Goal: Task Accomplishment & Management: Use online tool/utility

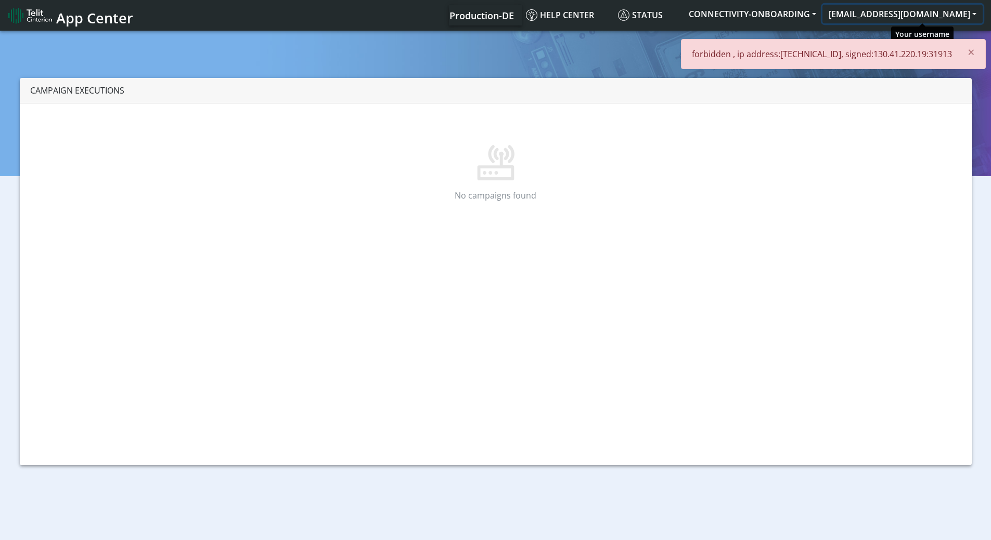
click at [896, 17] on button "[EMAIL_ADDRESS][DOMAIN_NAME]" at bounding box center [902, 14] width 160 height 19
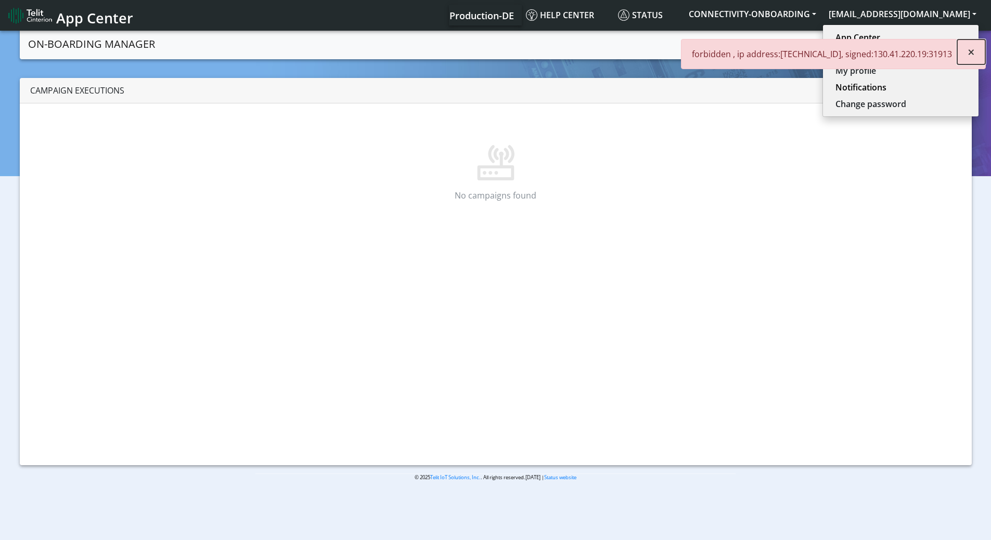
drag, startPoint x: 975, startPoint y: 50, endPoint x: 971, endPoint y: 36, distance: 15.1
click at [975, 50] on button "×" at bounding box center [971, 52] width 28 height 25
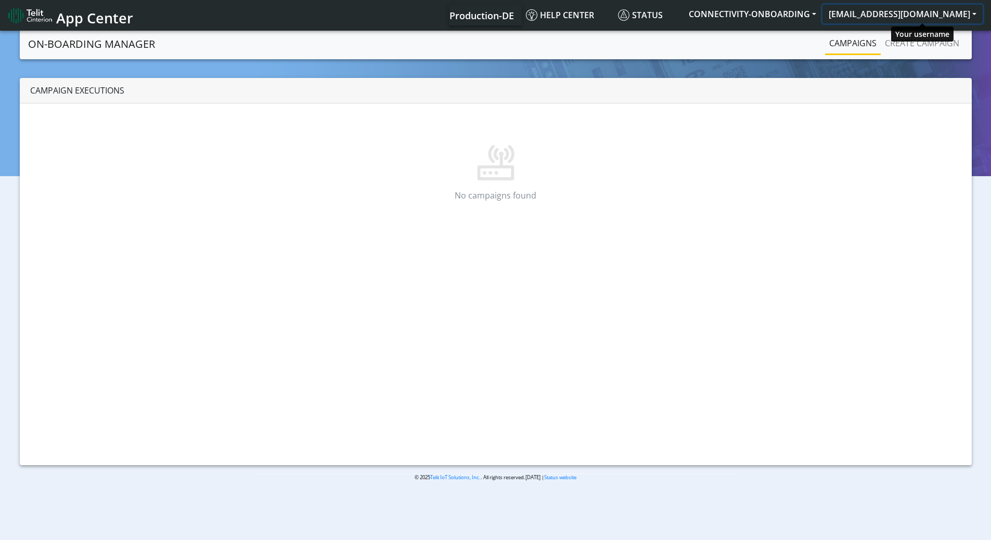
click at [968, 11] on button "[EMAIL_ADDRESS][DOMAIN_NAME]" at bounding box center [902, 14] width 160 height 19
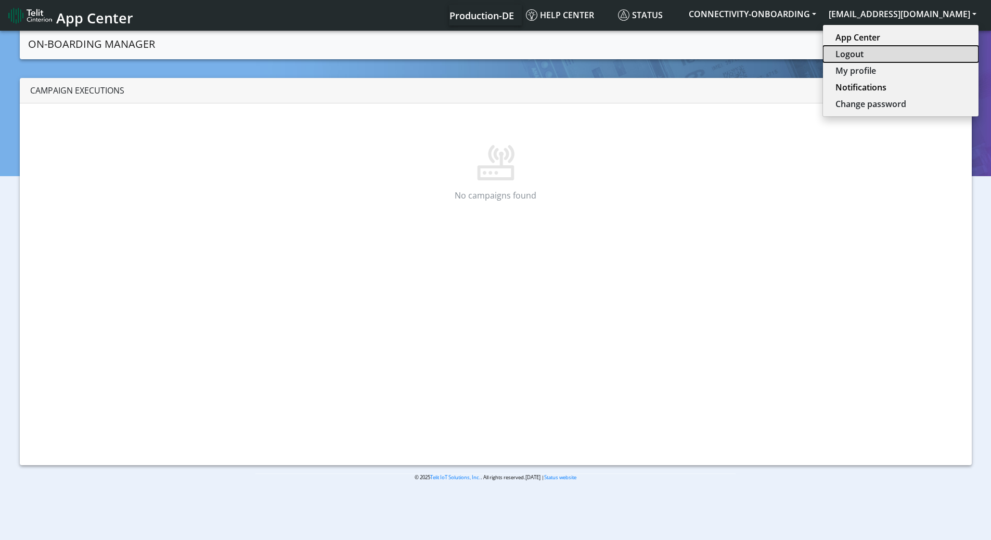
click at [907, 58] on button "Logout" at bounding box center [901, 54] width 156 height 17
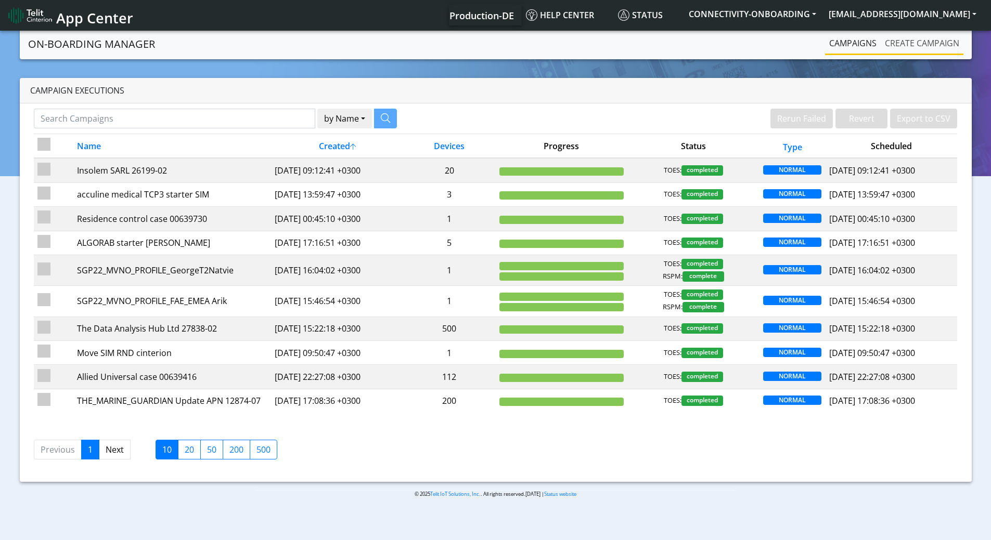
click at [897, 43] on link "Create campaign" at bounding box center [922, 43] width 83 height 21
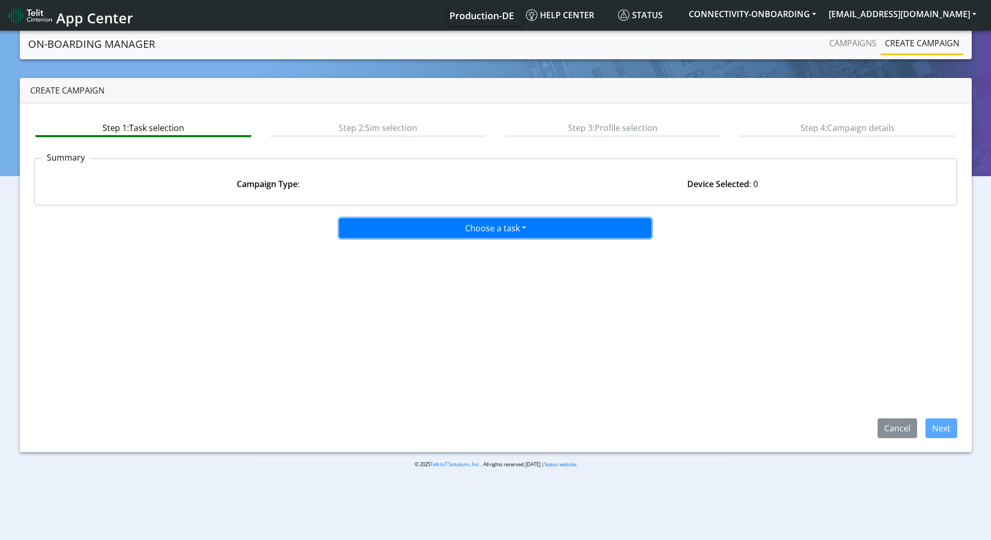
click at [505, 225] on button "Choose a task" at bounding box center [495, 228] width 312 height 20
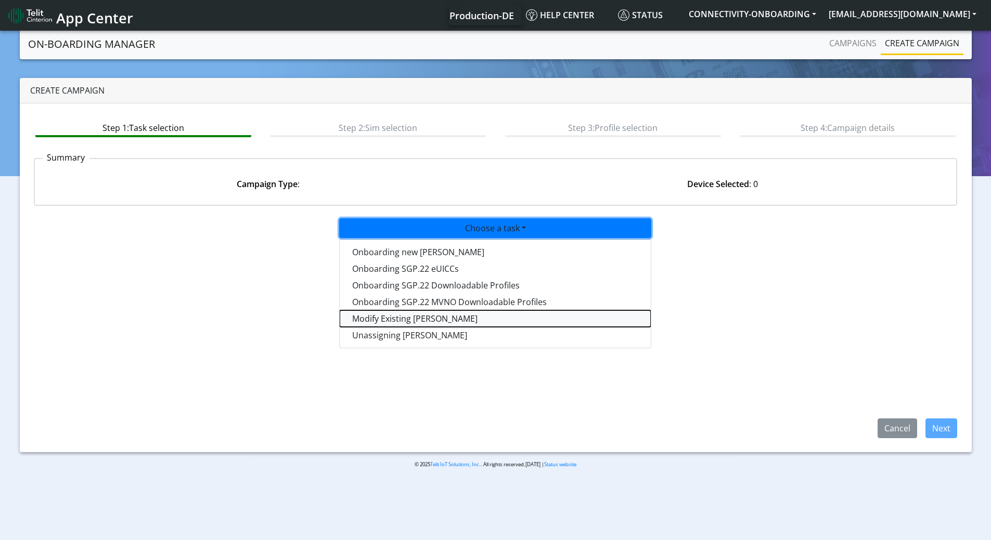
click at [388, 319] on taskiotp-dropdown "Modify Existing SIMs" at bounding box center [495, 319] width 311 height 17
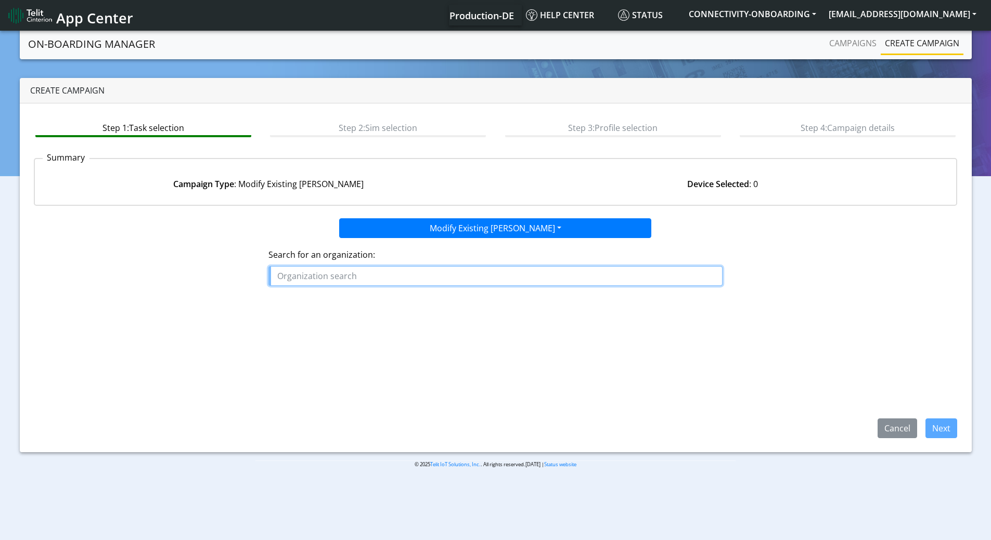
click at [457, 279] on input "text" at bounding box center [495, 276] width 454 height 20
paste input "PHLOEMA"
click at [339, 302] on button "PHLOEMA" at bounding box center [310, 300] width 82 height 17
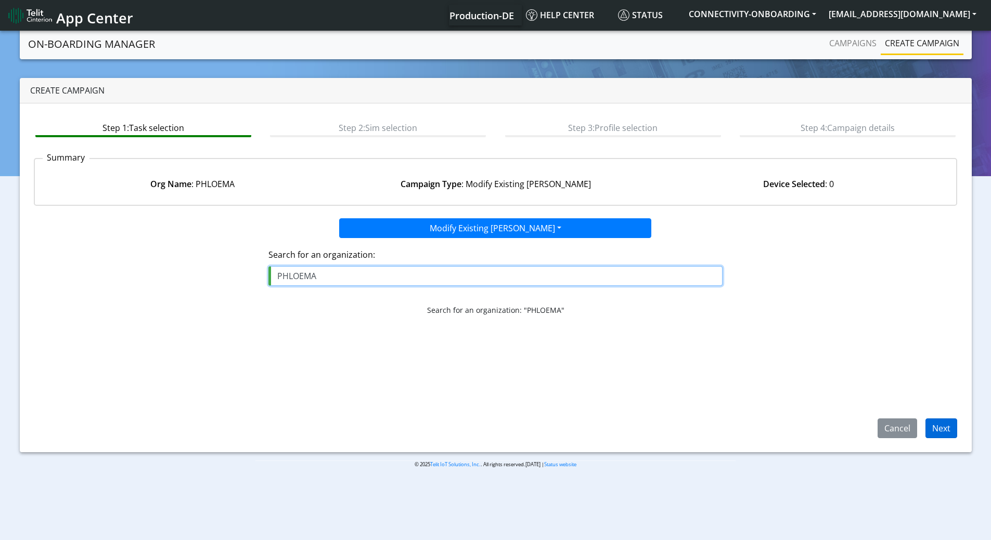
type input "PHLOEMA"
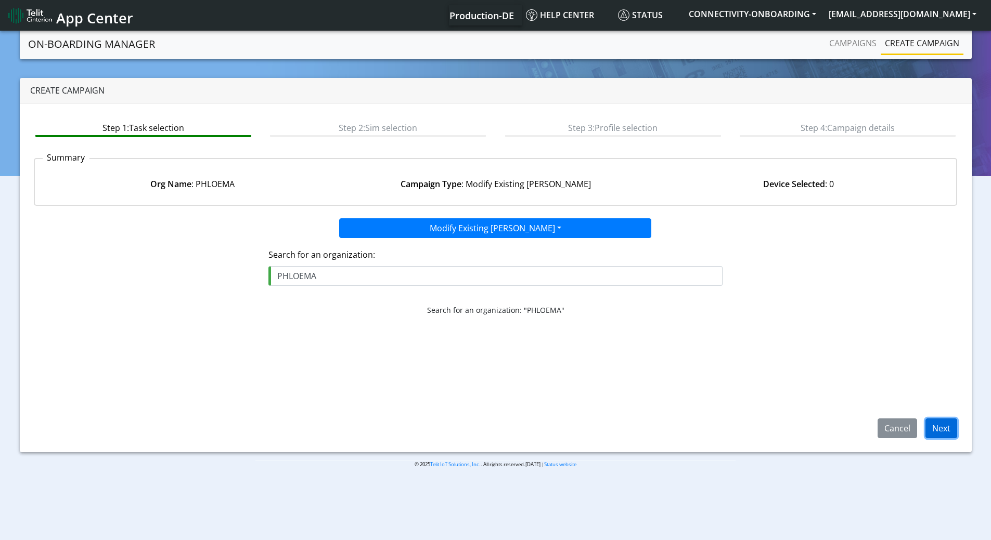
click at [941, 426] on button "Next" at bounding box center [941, 429] width 32 height 20
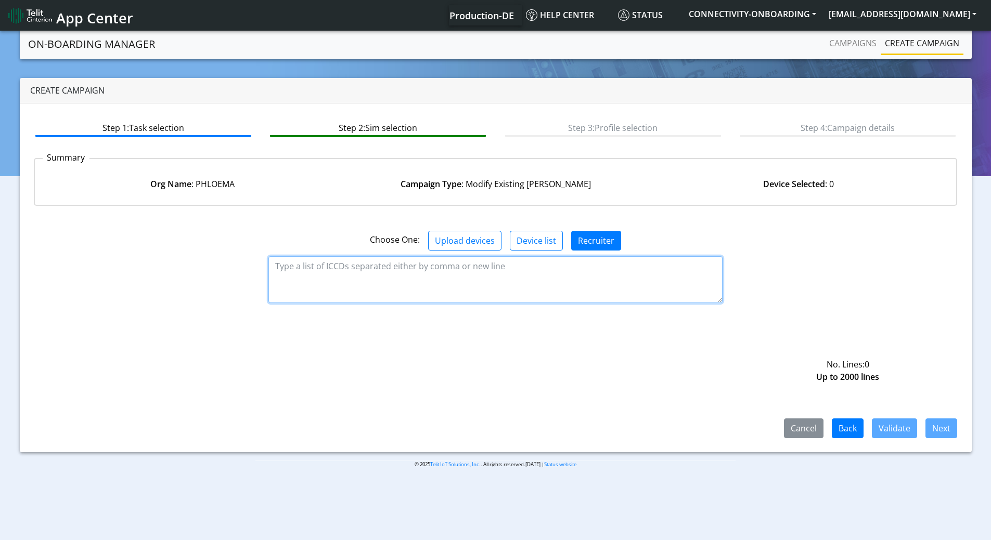
click at [324, 272] on textarea at bounding box center [495, 279] width 454 height 47
paste textarea "89358151000001884702"
paste textarea "89358151000001884868"
paste textarea "89358151000001884926"
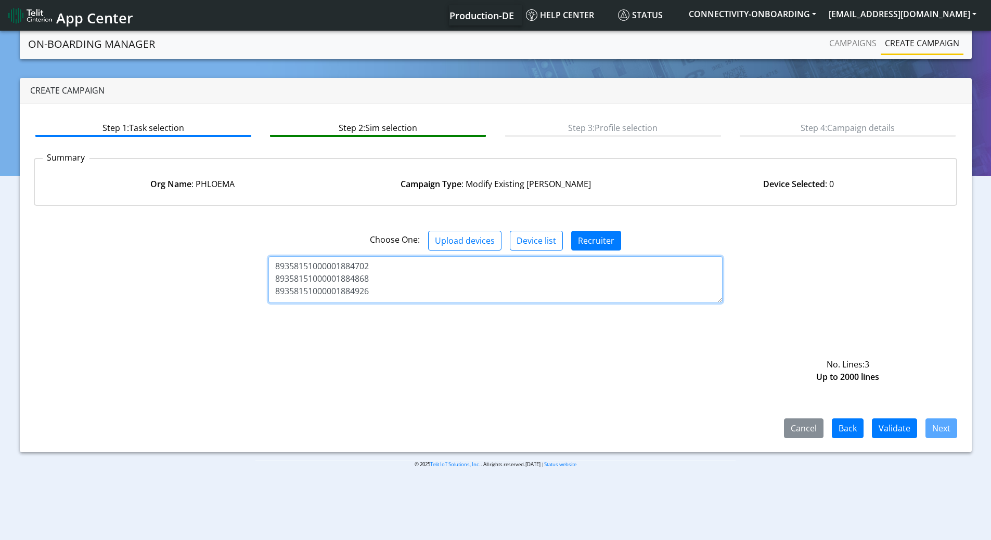
paste textarea "89358151000001884900"
type textarea "89358151000001884702 89358151000001884868 89358151000001884926 8935815100000188…"
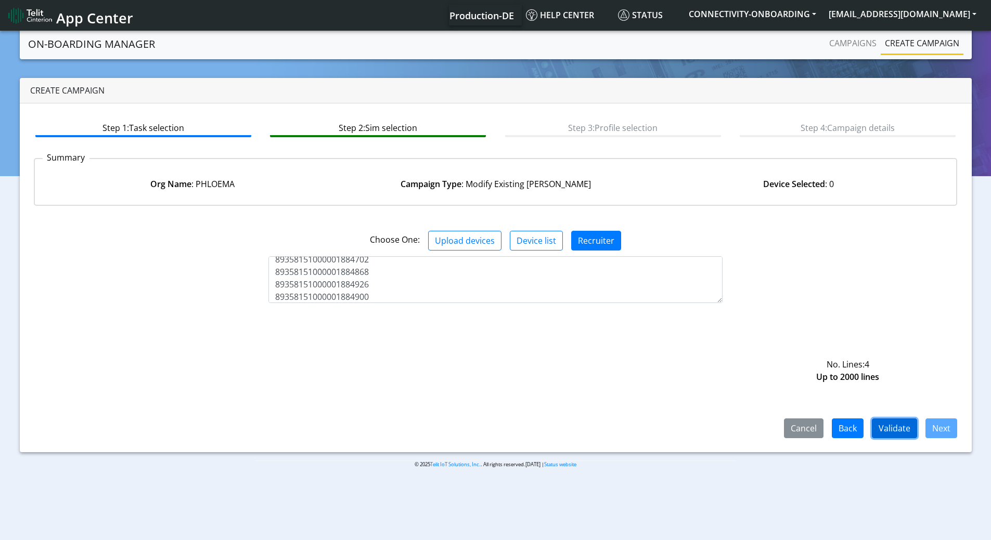
click at [898, 427] on button "Validate" at bounding box center [894, 429] width 45 height 20
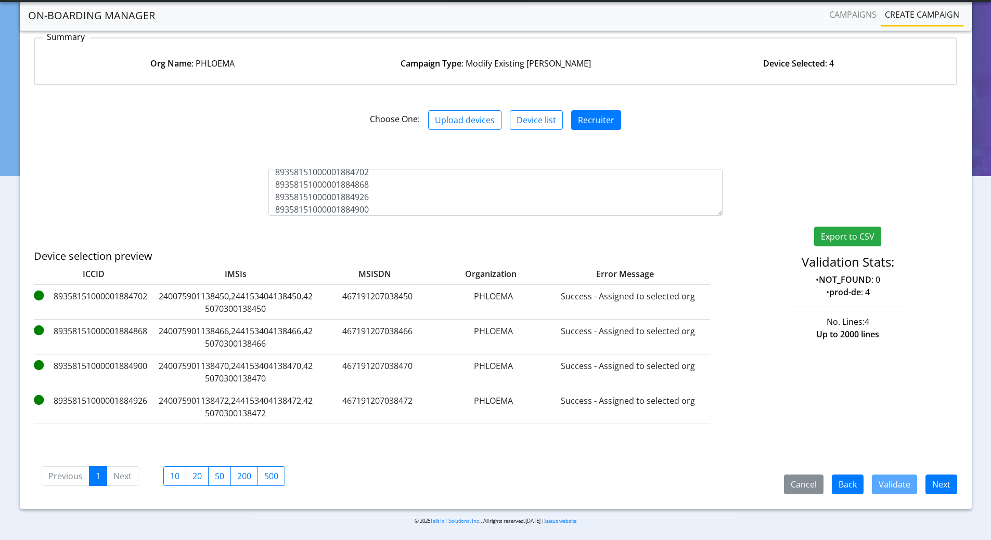
scroll to position [93, 0]
click at [933, 483] on button "Next" at bounding box center [941, 484] width 32 height 20
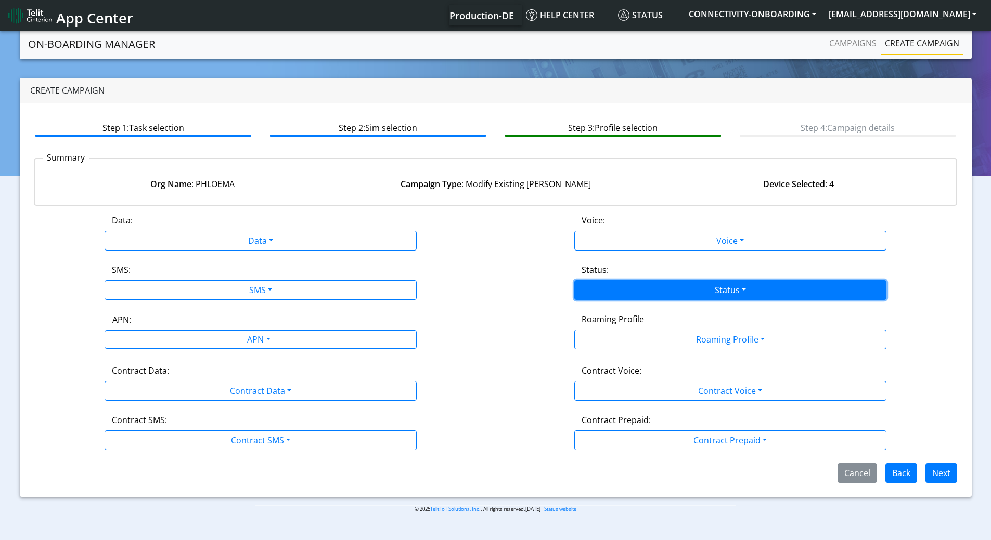
click at [743, 293] on button "Status" at bounding box center [730, 290] width 312 height 20
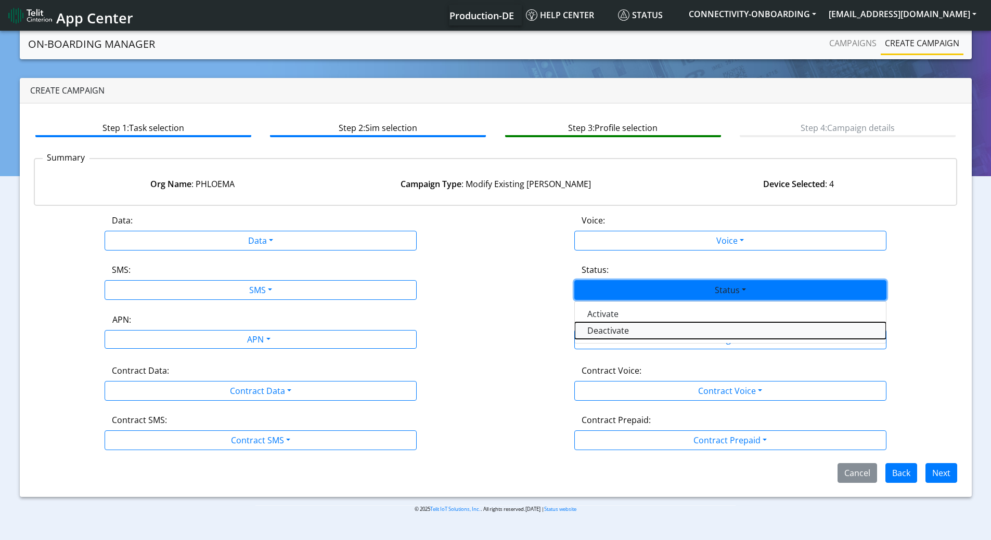
click at [614, 328] on button "Deactivate" at bounding box center [730, 331] width 311 height 17
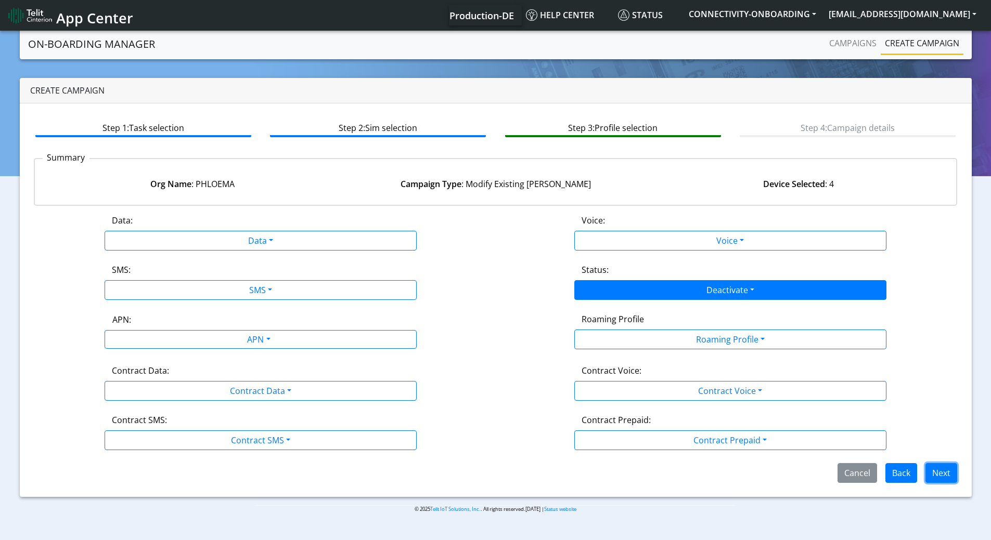
click at [946, 470] on button "Next" at bounding box center [941, 473] width 32 height 20
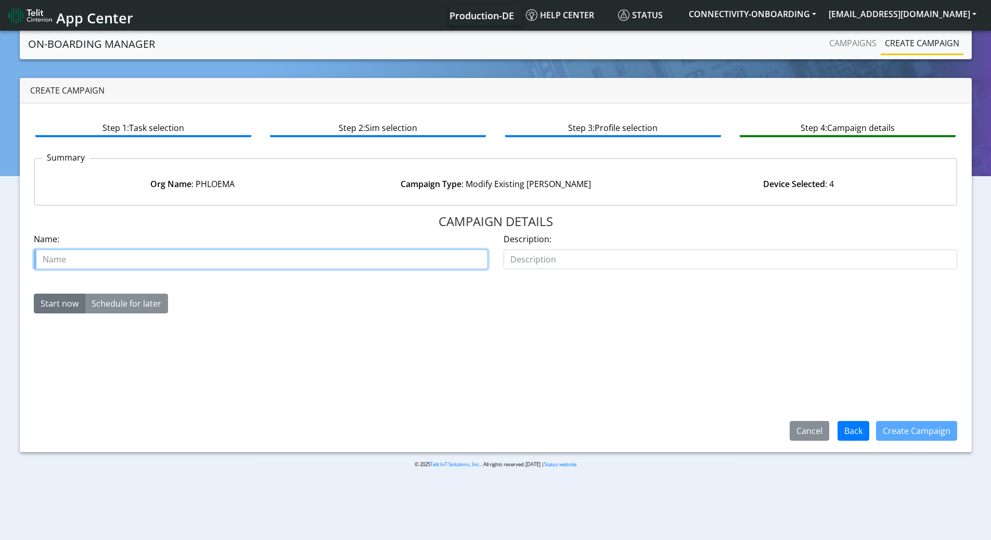
click at [248, 257] on input "text" at bounding box center [261, 260] width 454 height 20
paste input "Phloema"
type input "Phloema deactivate SIMs"
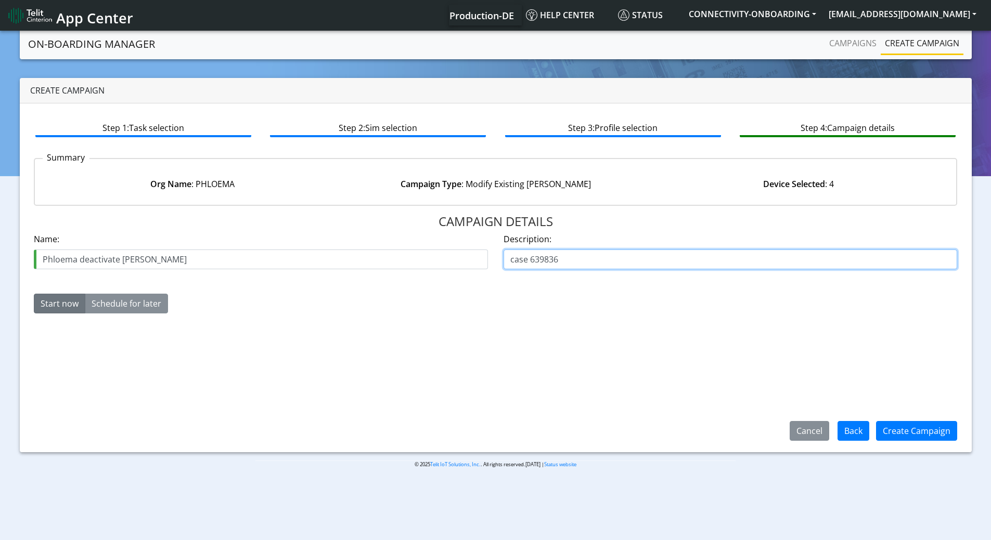
type input "case 639836"
drag, startPoint x: 923, startPoint y: 418, endPoint x: 921, endPoint y: 424, distance: 7.1
click at [923, 418] on div "Create Campaign" at bounding box center [916, 431] width 95 height 27
click at [920, 427] on button "Create Campaign" at bounding box center [916, 431] width 81 height 20
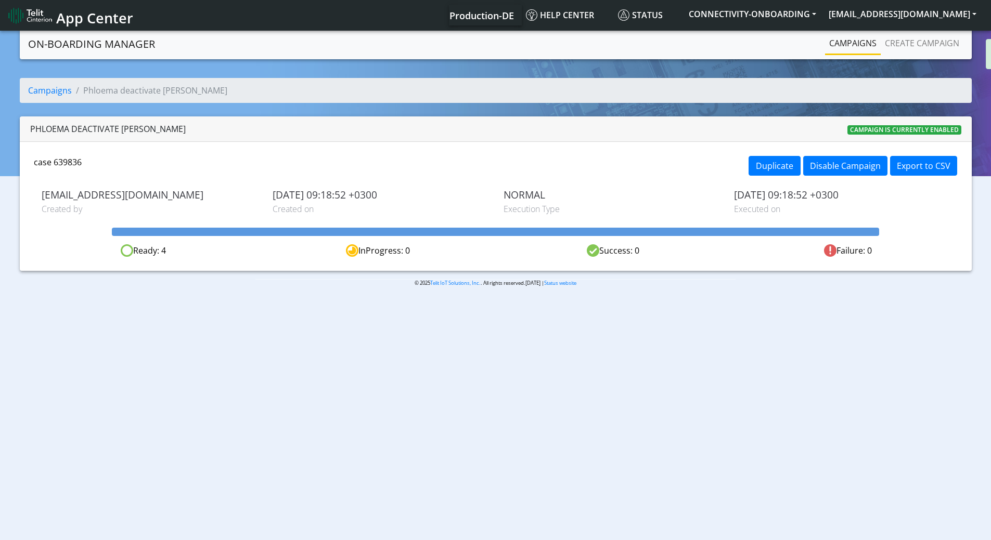
click at [867, 47] on link "Campaigns" at bounding box center [853, 43] width 56 height 21
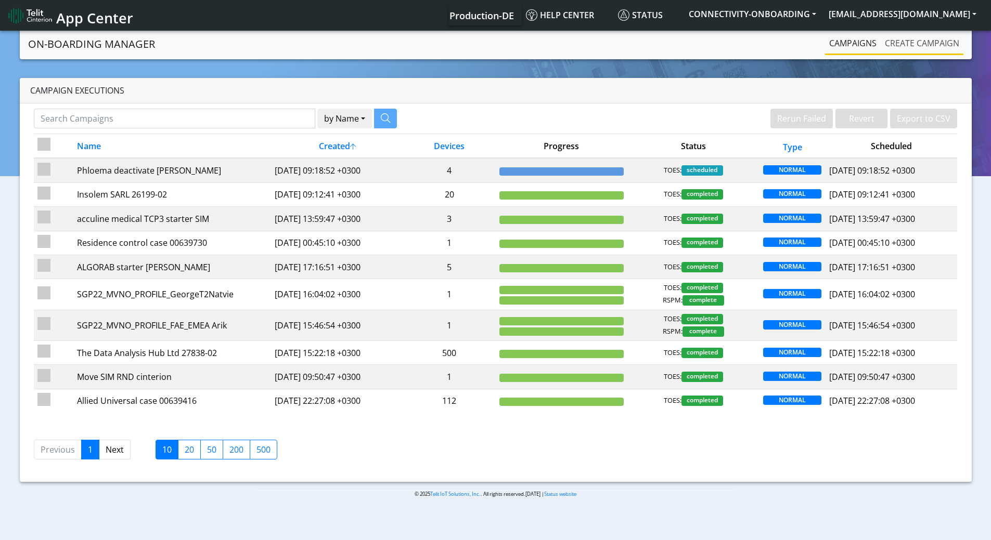
click at [903, 33] on link "Create campaign" at bounding box center [922, 43] width 83 height 21
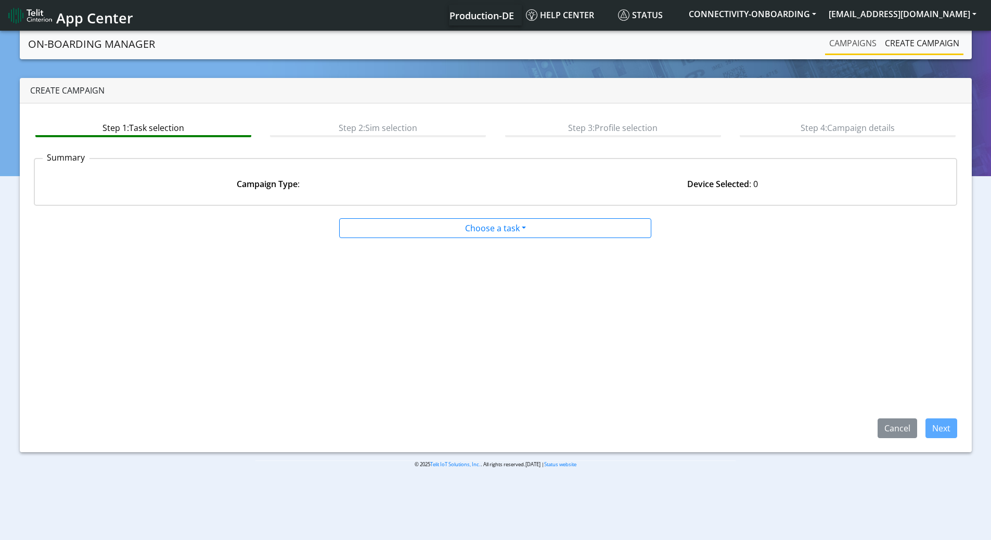
click at [854, 45] on link "Campaigns" at bounding box center [853, 43] width 56 height 21
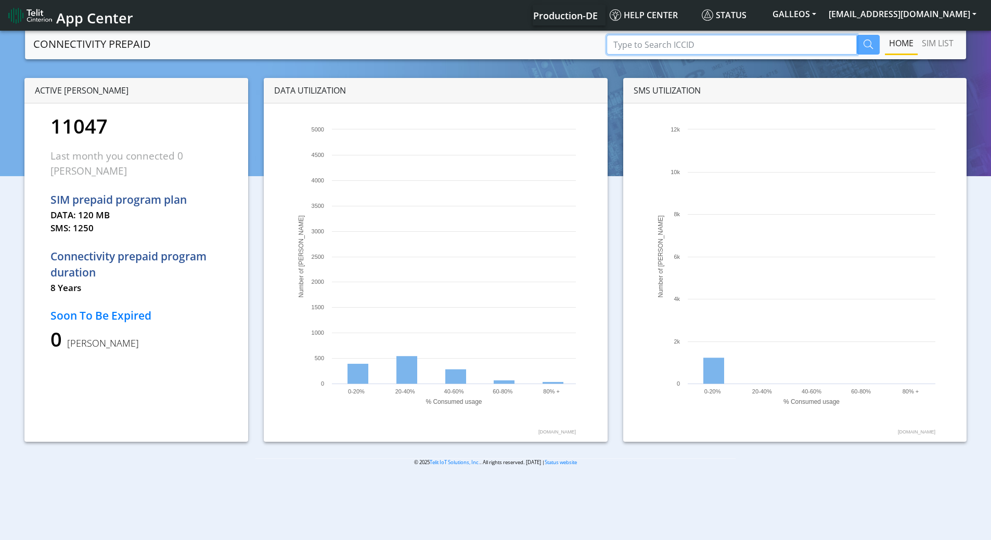
click at [714, 43] on input "Type to Search ICCID" at bounding box center [732, 45] width 250 height 20
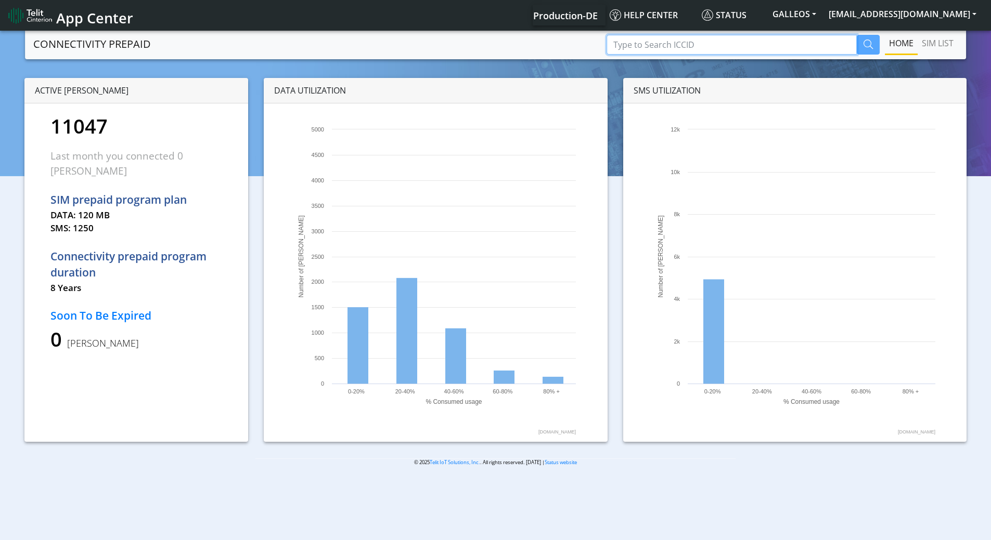
paste input "89358151000008086848"
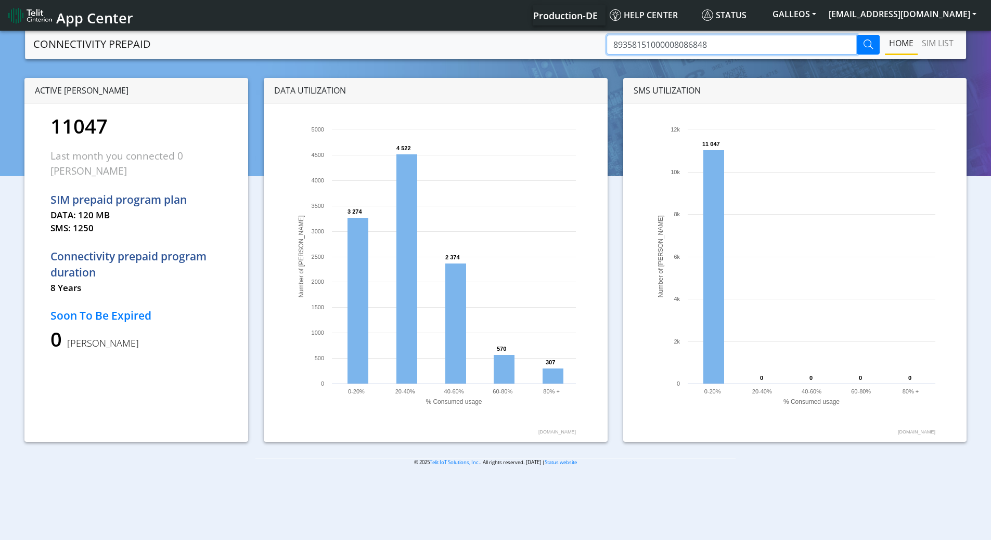
type input "89358151000008086848"
click at [860, 42] on button "button" at bounding box center [868, 45] width 23 height 20
